Goal: Task Accomplishment & Management: Manage account settings

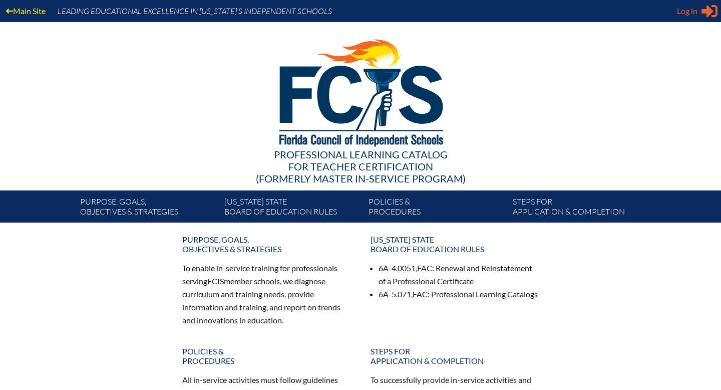
click at [691, 13] on span "Log in" at bounding box center [687, 11] width 21 height 12
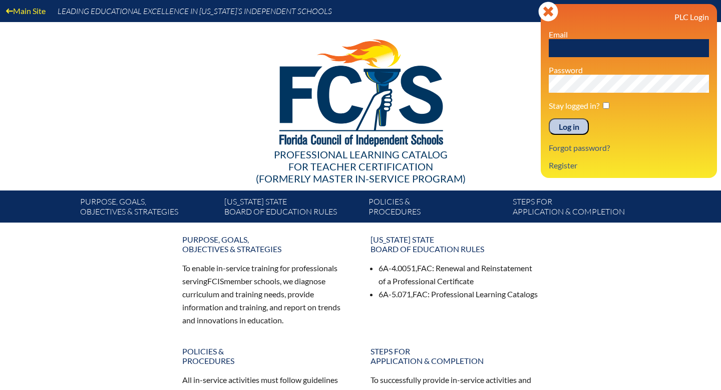
click at [645, 57] on input "text" at bounding box center [629, 48] width 160 height 18
type input "cvelasquez@lhprep.org"
click at [576, 137] on div "PLC Login Email cvelasquez@lhprep.org Password Stay logged in? Log in Forgot pa…" at bounding box center [629, 91] width 160 height 158
click at [576, 132] on input "Log in" at bounding box center [569, 126] width 40 height 17
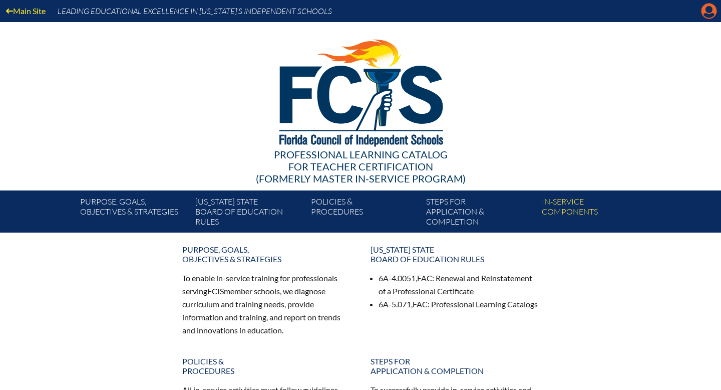
click at [706, 13] on icon at bounding box center [710, 12] width 16 height 16
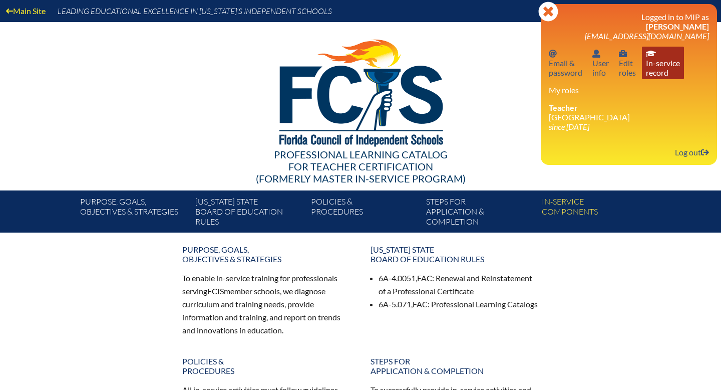
click at [669, 65] on link "In-service record In-service record" at bounding box center [663, 63] width 42 height 33
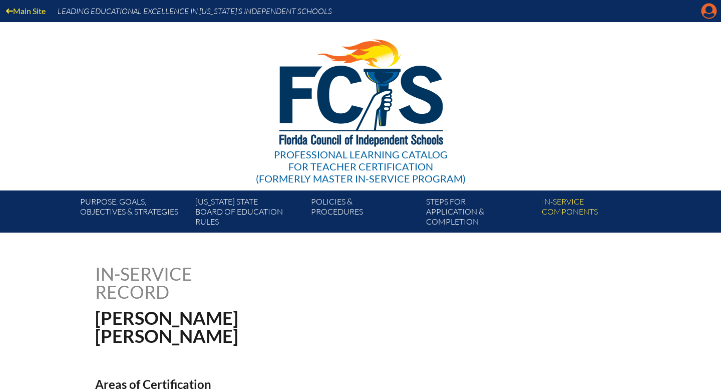
click at [709, 14] on icon "Manage account" at bounding box center [709, 11] width 16 height 16
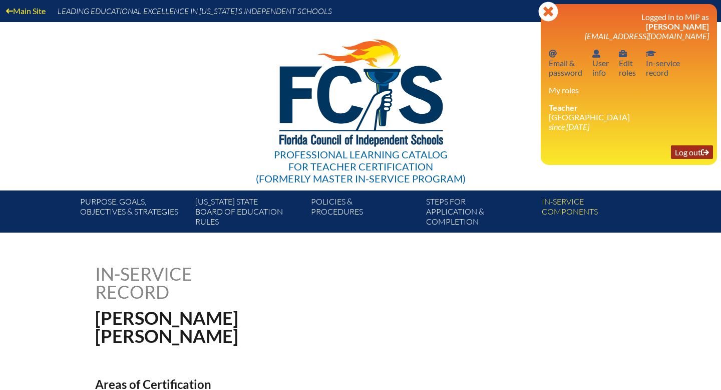
click at [683, 153] on link "Log out Log out" at bounding box center [692, 152] width 42 height 14
